Goal: Task Accomplishment & Management: Manage account settings

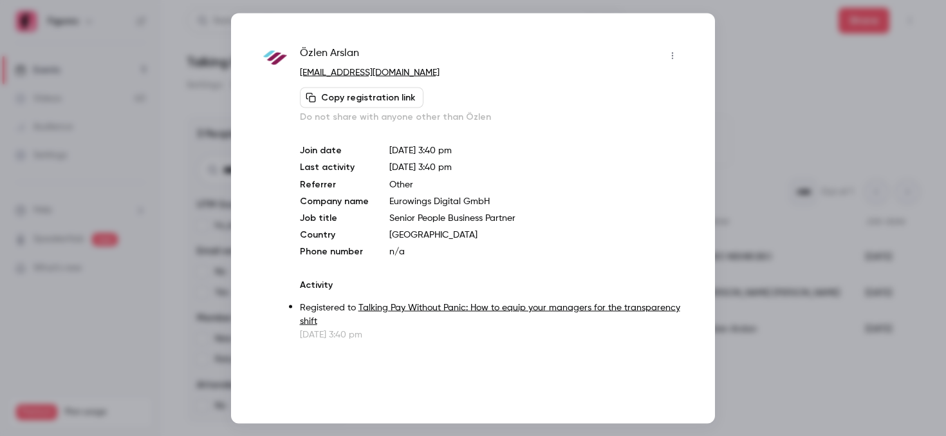
click at [687, 155] on div "[PERSON_NAME] [PERSON_NAME][EMAIL_ADDRESS][DOMAIN_NAME] Copy registration link …" at bounding box center [473, 218] width 484 height 410
click at [778, 158] on div at bounding box center [473, 218] width 946 height 436
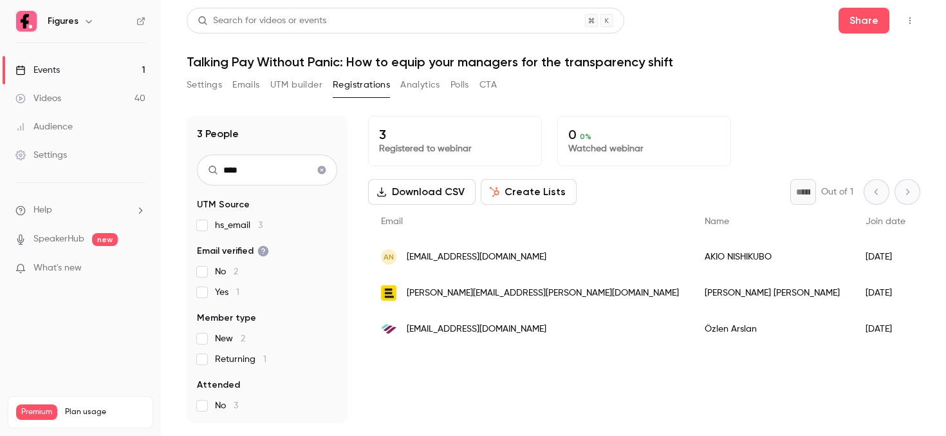
scroll to position [12, 0]
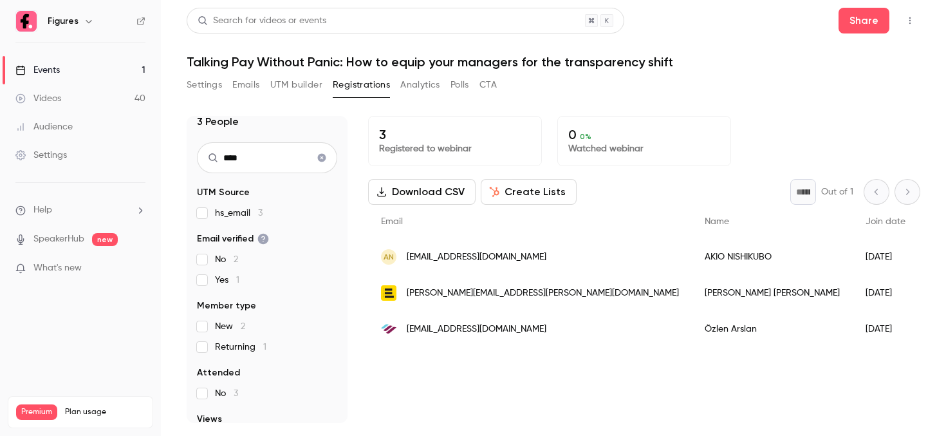
click at [318, 157] on icon "Clear search" at bounding box center [322, 158] width 8 height 8
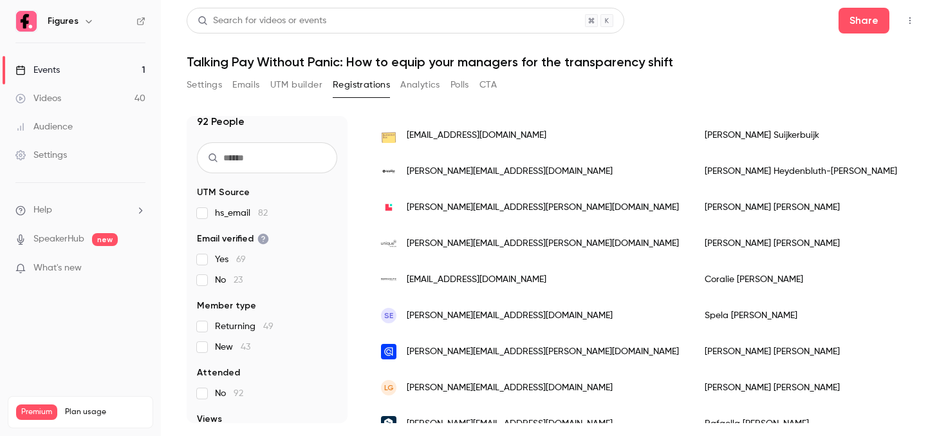
scroll to position [130, 0]
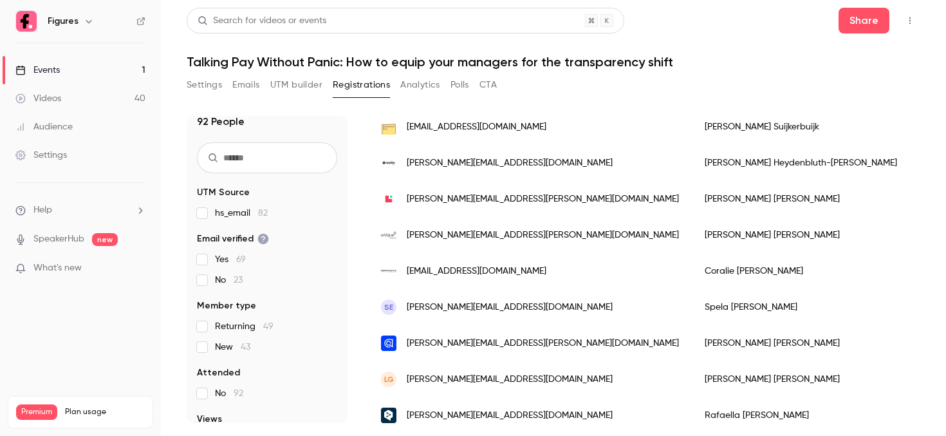
click at [523, 270] on div "[EMAIL_ADDRESS][DOMAIN_NAME]" at bounding box center [530, 271] width 324 height 36
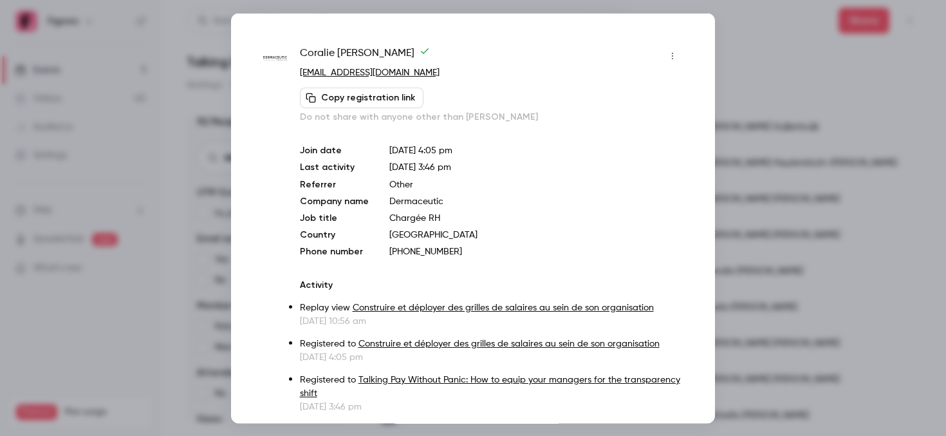
click at [808, 64] on div at bounding box center [473, 218] width 946 height 436
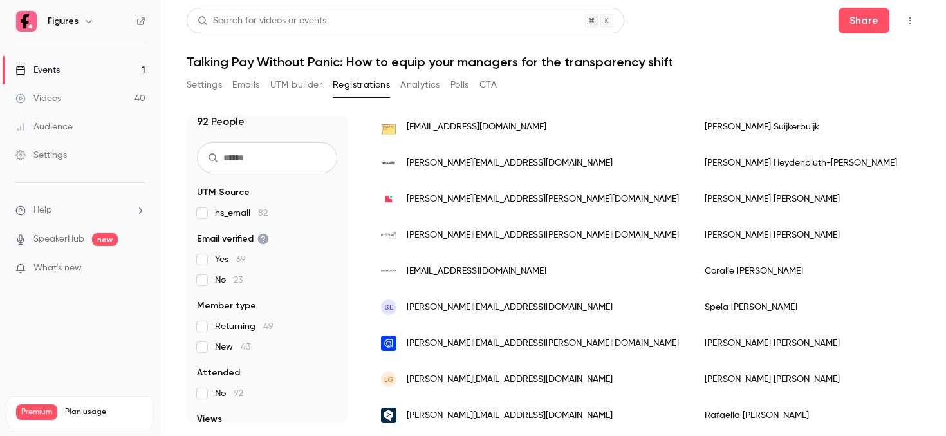
click at [301, 160] on input "text" at bounding box center [267, 157] width 140 height 31
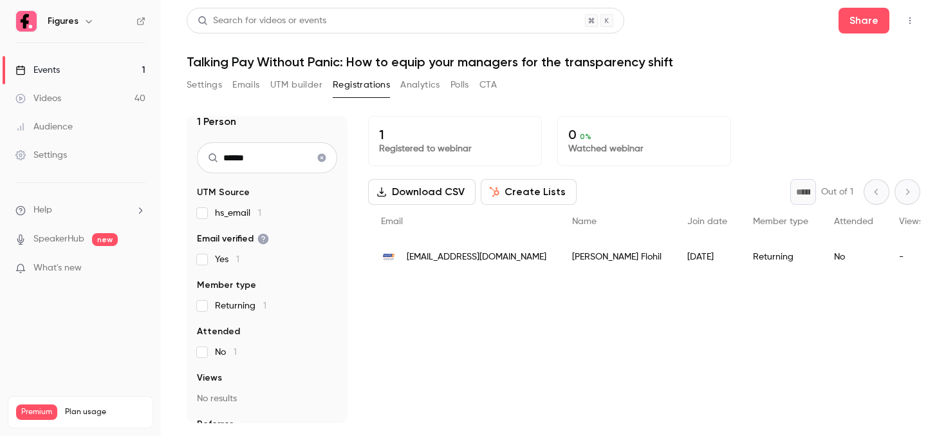
scroll to position [0, 0]
type input "******"
click at [470, 256] on span "[EMAIL_ADDRESS][DOMAIN_NAME]" at bounding box center [477, 257] width 140 height 14
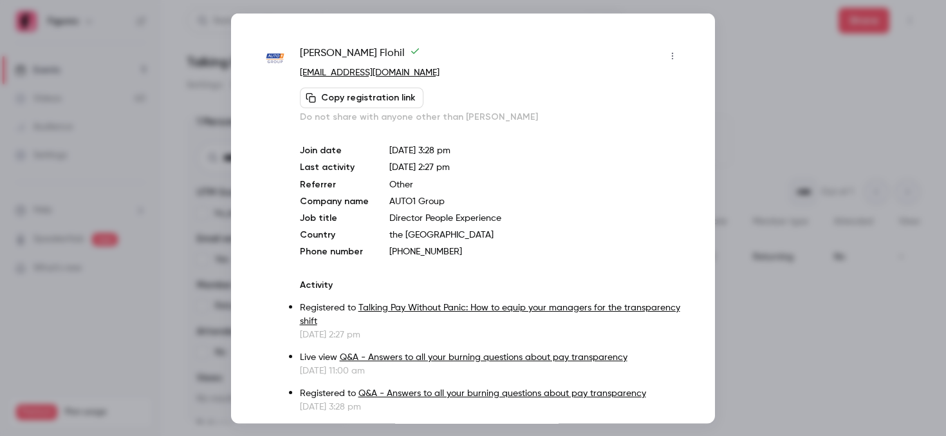
click at [773, 73] on div at bounding box center [473, 218] width 946 height 436
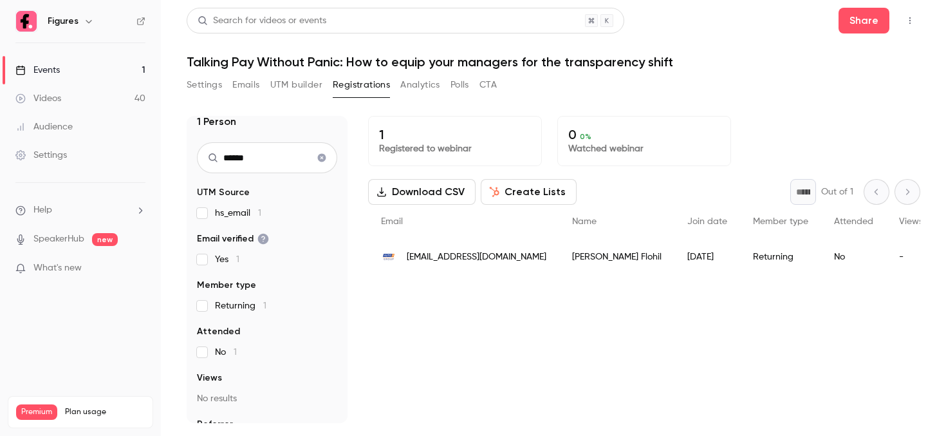
click at [210, 80] on button "Settings" at bounding box center [204, 85] width 35 height 21
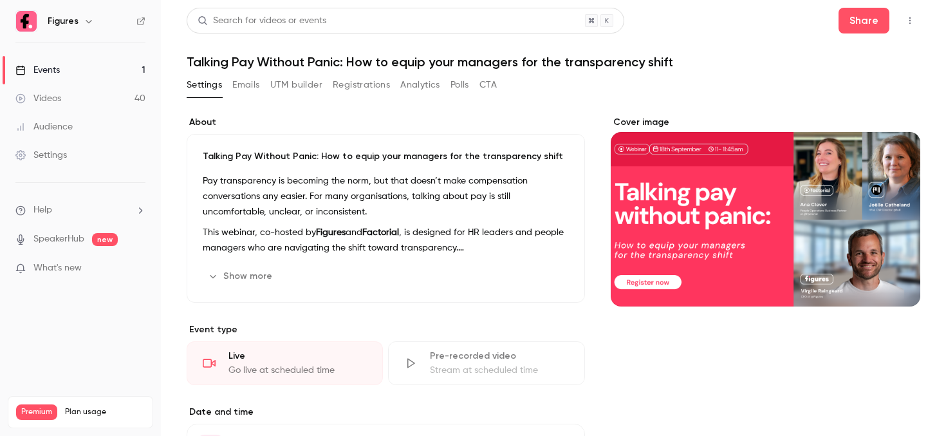
click at [340, 87] on button "Registrations" at bounding box center [361, 85] width 57 height 21
